Goal: Check status: Check status

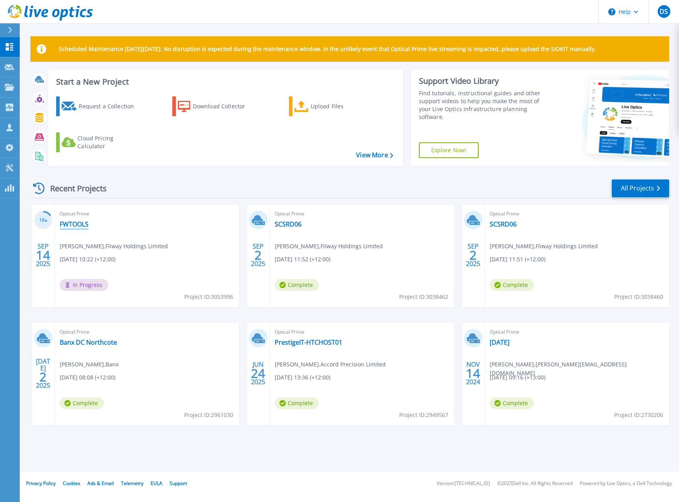
click at [72, 225] on link "FWTOOLS" at bounding box center [74, 224] width 29 height 8
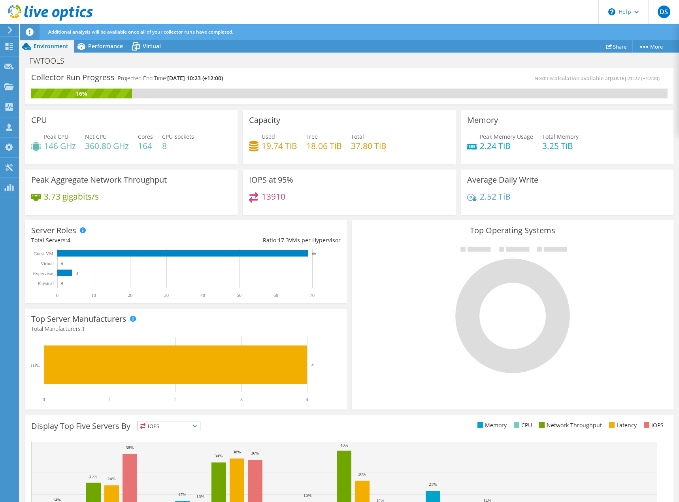
scroll to position [94, 0]
click at [407, 282] on div at bounding box center [512, 309] width 309 height 133
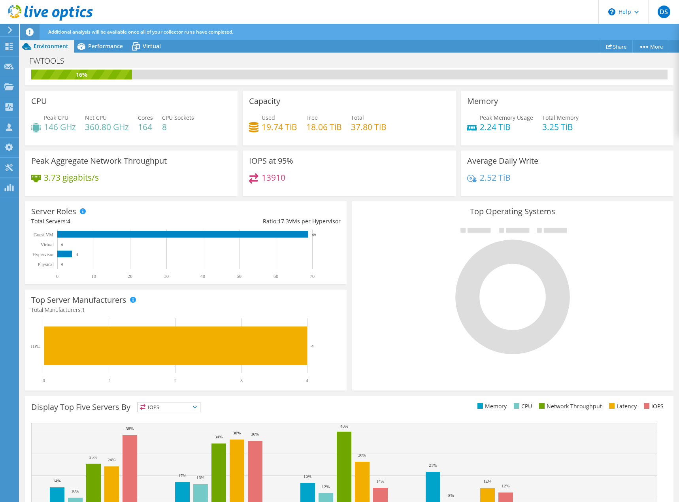
scroll to position [0, 0]
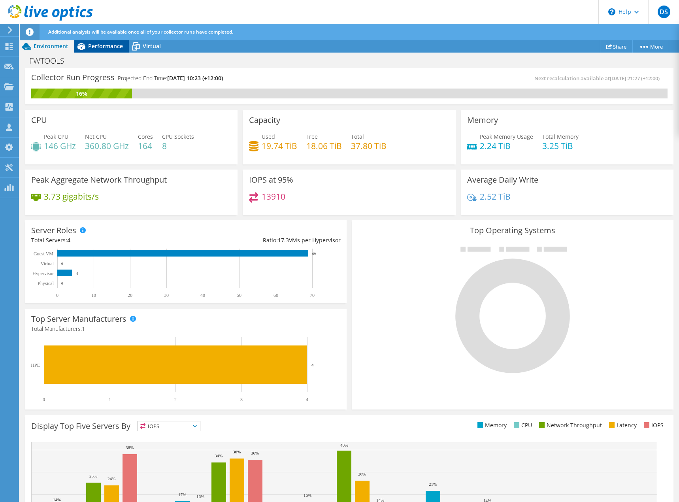
click at [94, 45] on span "Performance" at bounding box center [105, 46] width 35 height 8
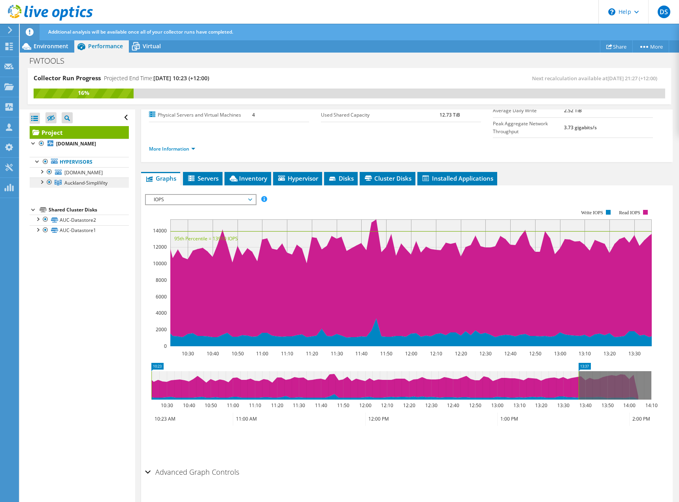
click at [68, 183] on span "Auckland-SimpliVity" at bounding box center [85, 182] width 43 height 7
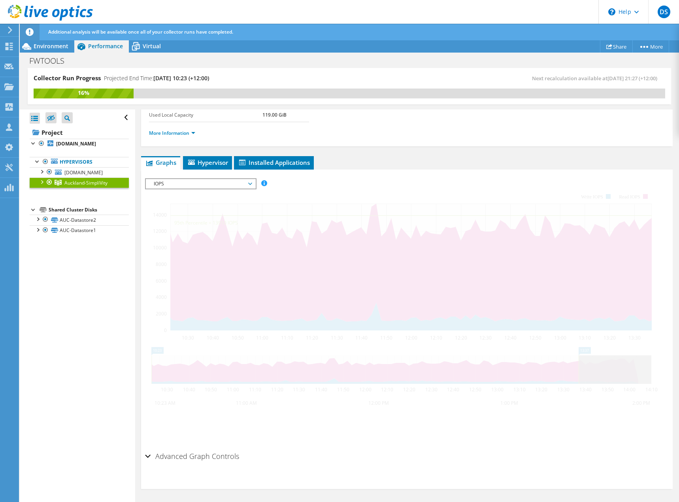
scroll to position [66, 0]
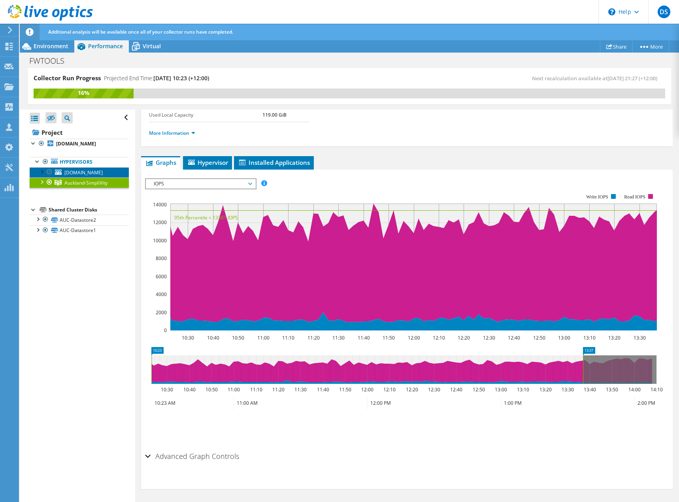
click at [72, 171] on span "fwesxham1.int.fliway.com" at bounding box center [83, 172] width 38 height 7
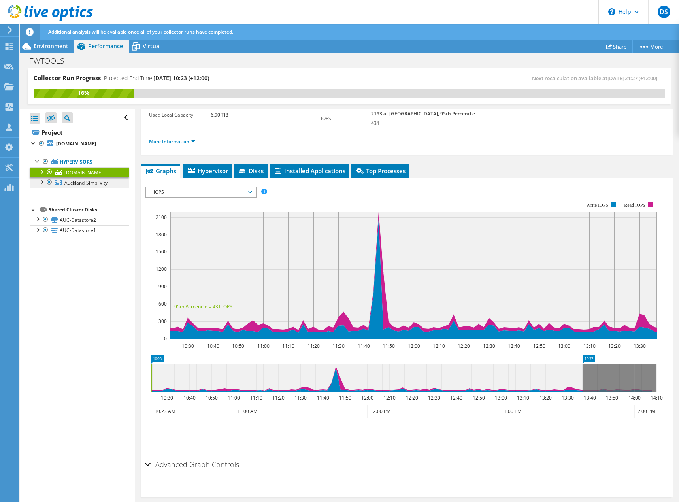
click at [73, 182] on span "Auckland-SimpliVity" at bounding box center [85, 182] width 43 height 7
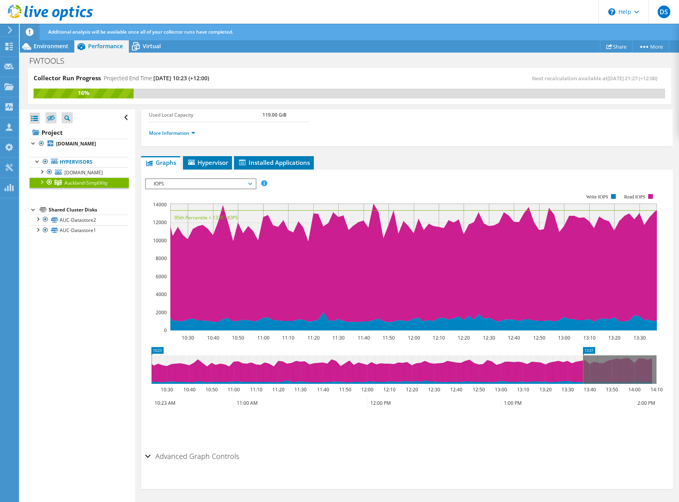
click at [41, 181] on div at bounding box center [42, 181] width 8 height 8
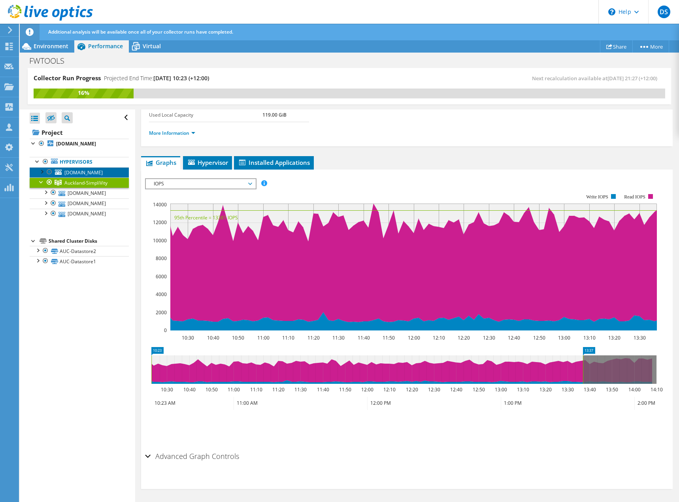
click at [74, 174] on span "fwesxham1.int.fliway.com" at bounding box center [83, 172] width 38 height 7
